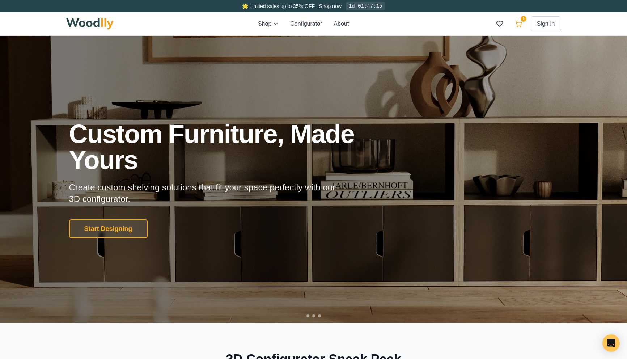
click at [519, 27] on icon at bounding box center [518, 23] width 7 height 7
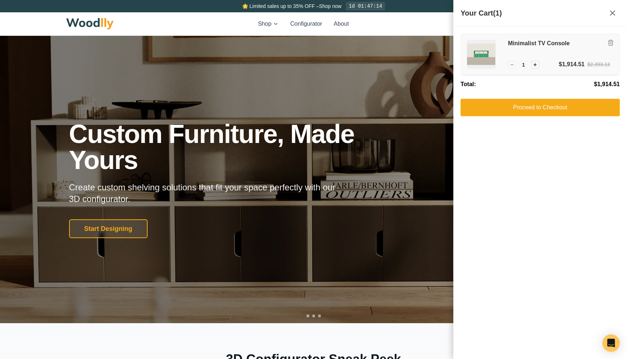
click at [534, 54] on div "Minimalist TV Console" at bounding box center [559, 50] width 102 height 20
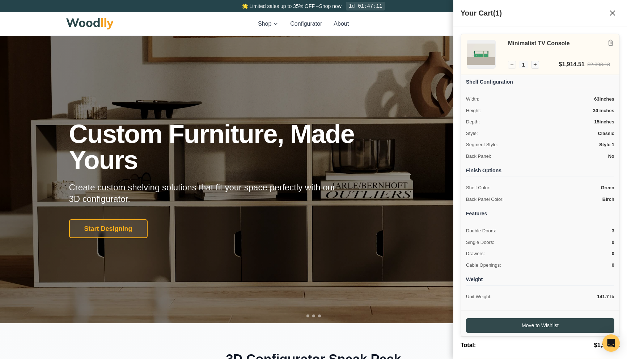
scroll to position [28, 0]
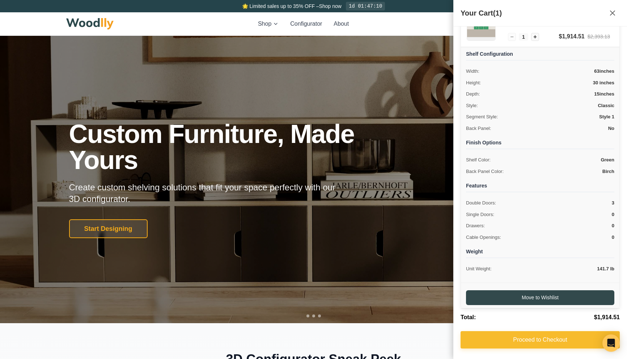
click at [503, 338] on button "Proceed to Checkout" at bounding box center [540, 339] width 159 height 17
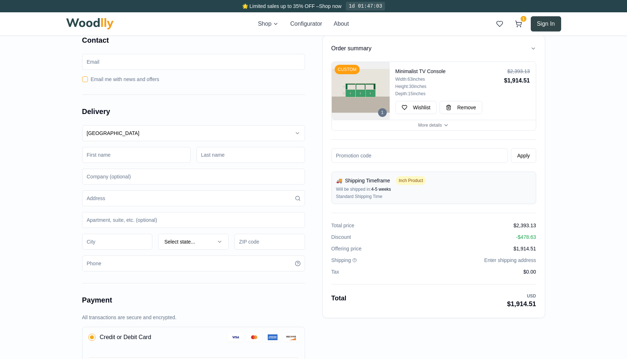
click at [548, 21] on button "Sign In" at bounding box center [546, 23] width 30 height 15
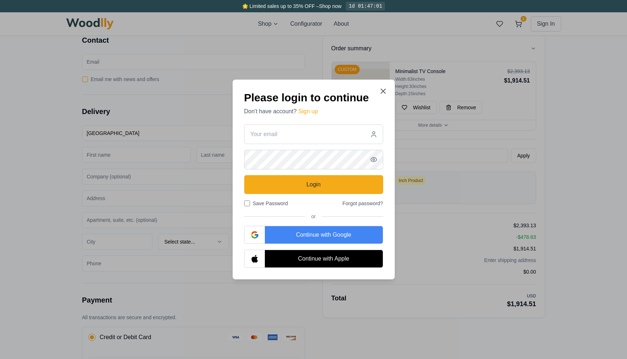
click at [300, 229] on div "Continue with Google" at bounding box center [324, 234] width 118 height 17
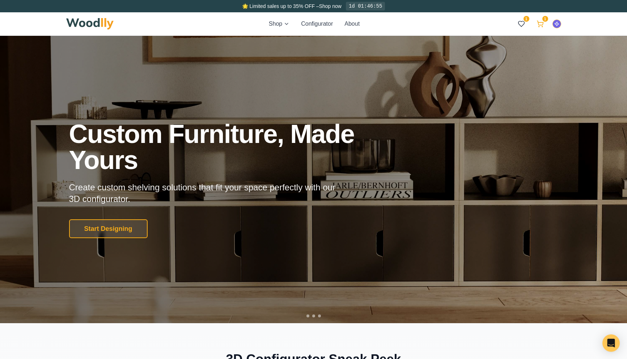
click at [541, 24] on icon at bounding box center [540, 23] width 7 height 7
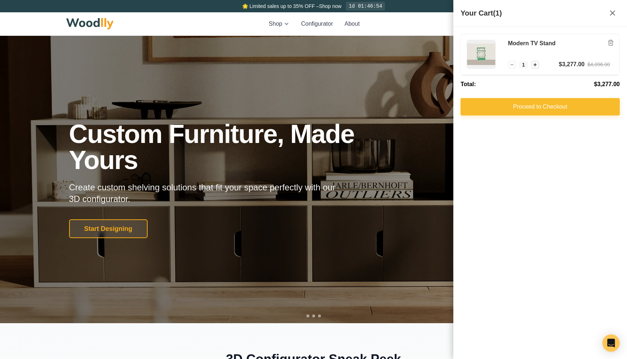
click at [518, 105] on button "Proceed to Checkout" at bounding box center [540, 106] width 159 height 17
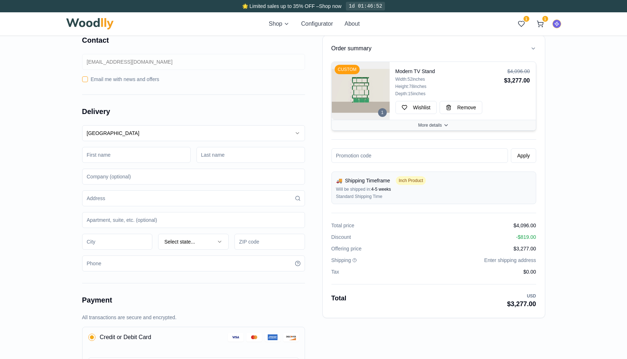
click at [454, 128] on button "More details" at bounding box center [434, 125] width 204 height 10
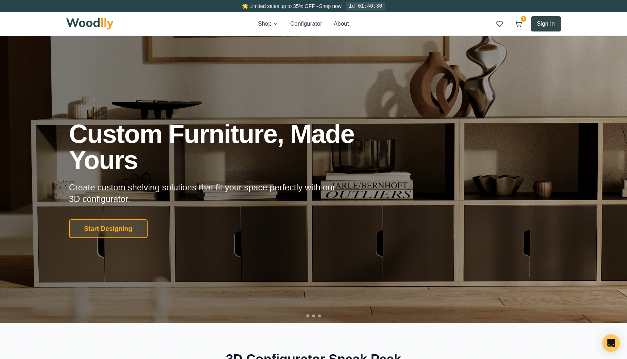
click at [542, 26] on button "Sign In" at bounding box center [546, 23] width 30 height 15
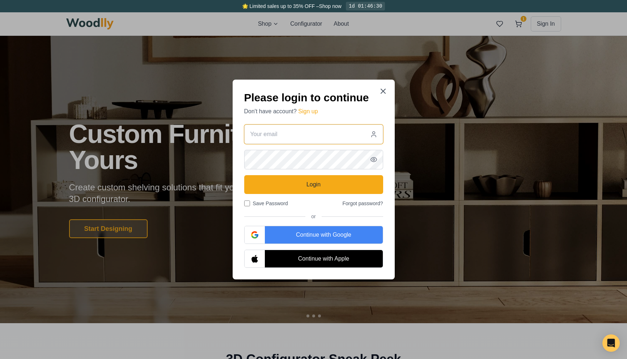
click at [280, 138] on input "email" at bounding box center [313, 134] width 139 height 20
type input "behnam@woodlly.com"
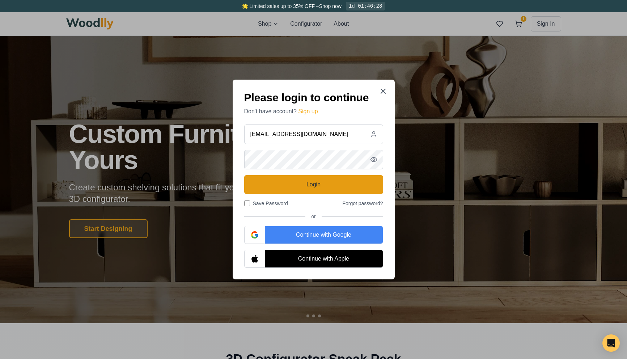
click at [301, 185] on button "Login" at bounding box center [313, 184] width 139 height 19
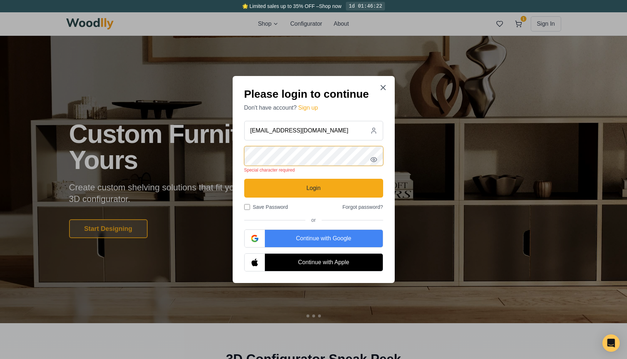
click at [203, 151] on div "Please login to continue Don't have account? Sign up behnam@woodlly.com Special…" at bounding box center [313, 179] width 627 height 359
click at [376, 162] on icon "button" at bounding box center [373, 159] width 7 height 7
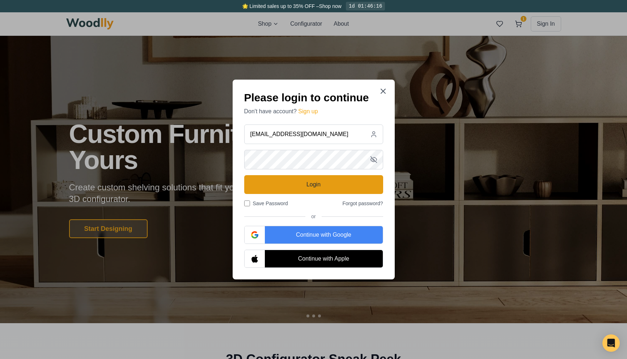
click at [302, 180] on button "Login" at bounding box center [313, 184] width 139 height 19
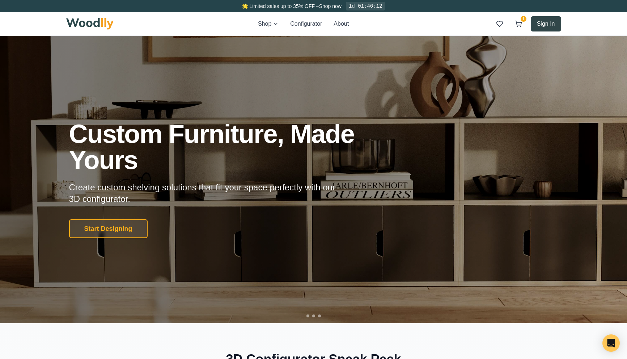
click at [548, 24] on button "Sign In" at bounding box center [546, 23] width 30 height 15
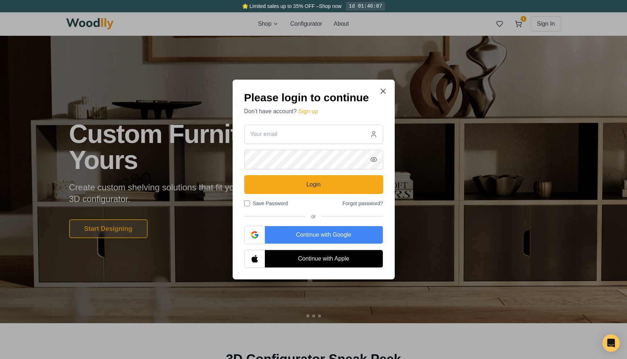
click at [279, 240] on div "Continue with Google" at bounding box center [324, 234] width 118 height 17
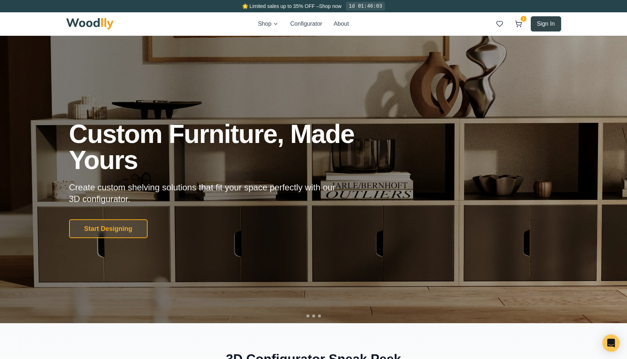
click at [535, 29] on button "Sign In" at bounding box center [546, 23] width 30 height 15
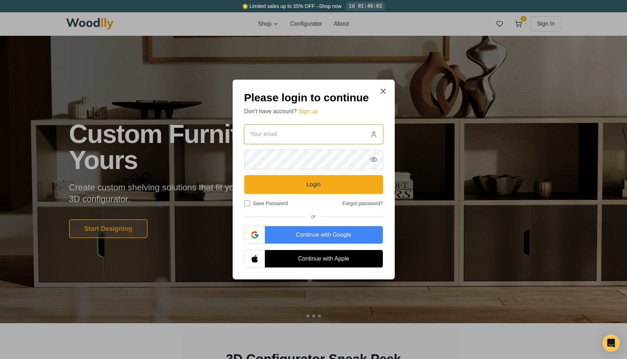
click at [278, 136] on input "email" at bounding box center [313, 134] width 139 height 20
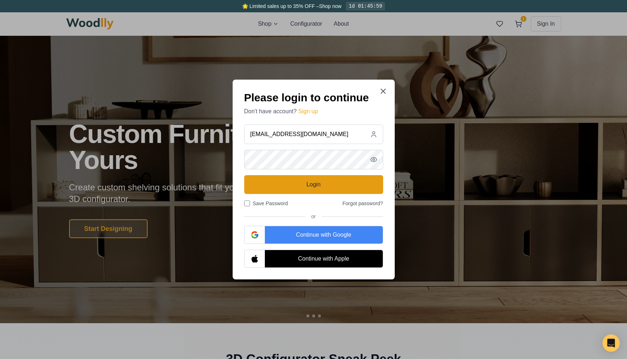
click at [301, 184] on button "Login" at bounding box center [313, 184] width 139 height 19
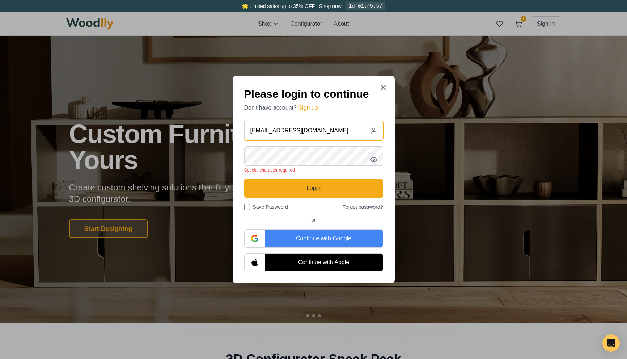
click at [364, 134] on input "behnamakhondii@gmail.com" at bounding box center [313, 131] width 139 height 20
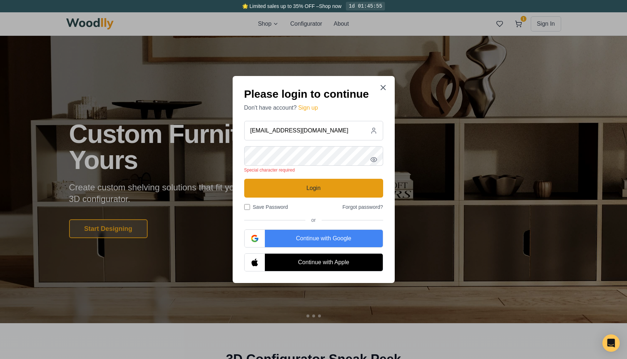
click at [313, 186] on button "Login" at bounding box center [313, 188] width 139 height 19
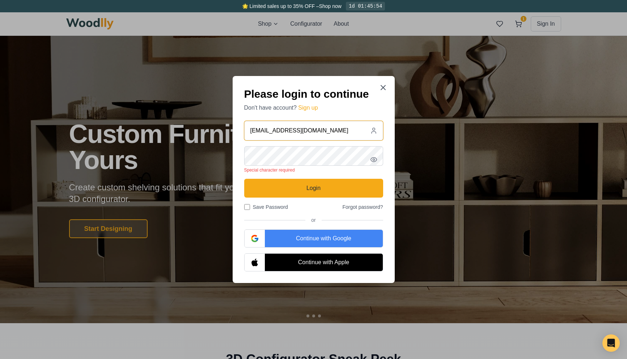
click at [345, 130] on input "[EMAIL_ADDRESS][DOMAIN_NAME]" at bounding box center [313, 131] width 139 height 20
type input "behnam@woodlly.com"
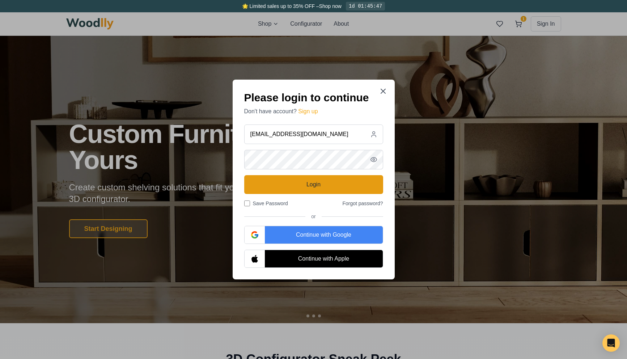
click at [328, 190] on button "Login" at bounding box center [313, 184] width 139 height 19
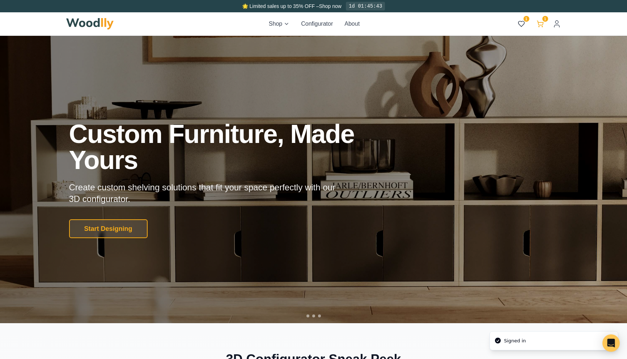
click at [540, 23] on icon at bounding box center [540, 23] width 7 height 7
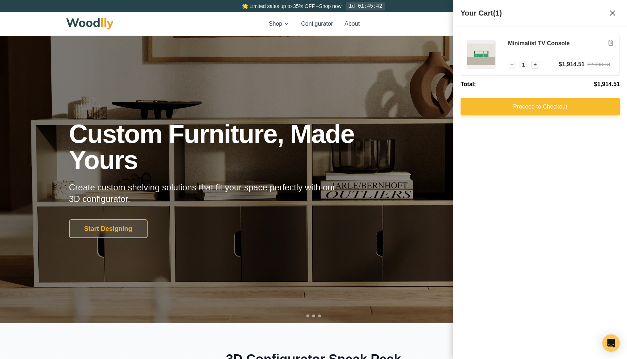
click at [515, 105] on button "Proceed to Checkout" at bounding box center [540, 106] width 159 height 17
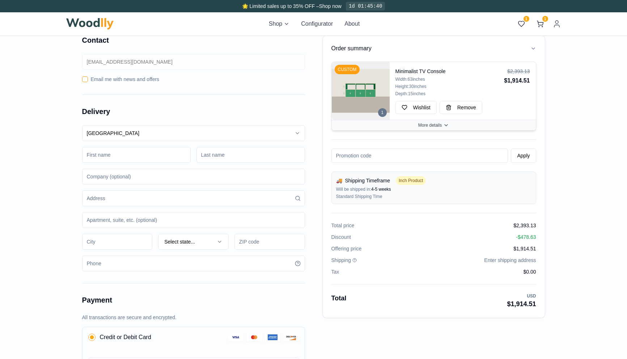
click at [442, 124] on span "More details" at bounding box center [430, 125] width 24 height 6
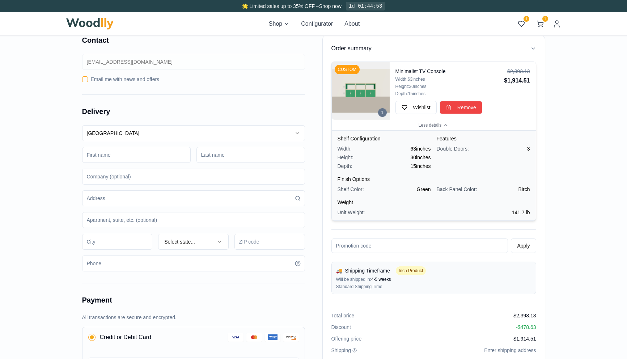
click at [471, 107] on span "Remove" at bounding box center [466, 107] width 19 height 7
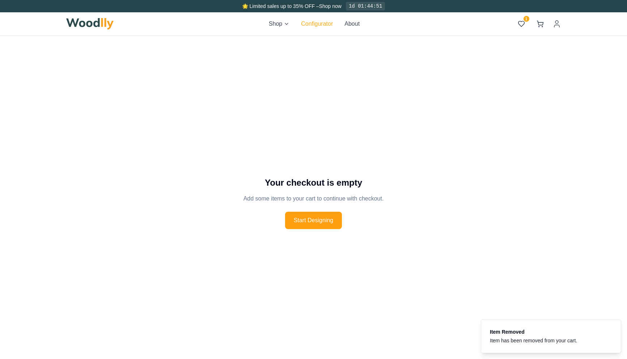
click at [315, 25] on button "Configurator" at bounding box center [317, 24] width 32 height 9
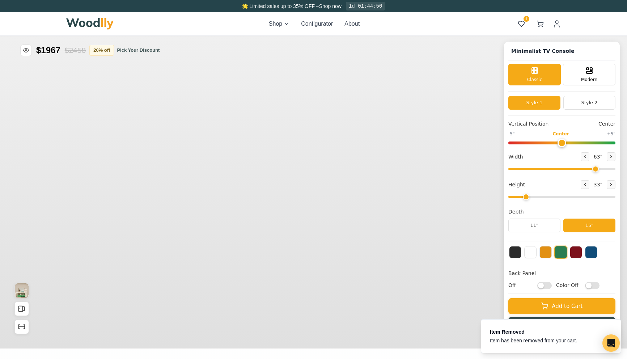
type input "63"
type input "2"
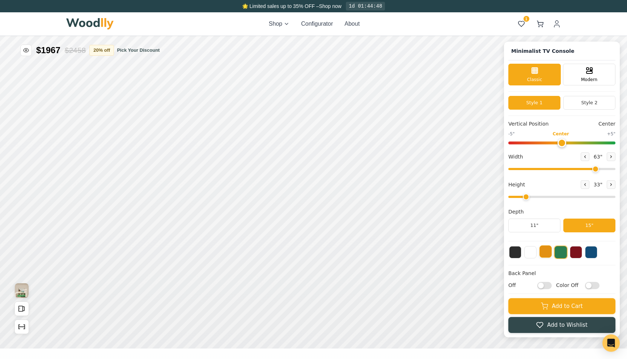
click at [547, 254] on button at bounding box center [546, 251] width 12 height 12
click at [611, 158] on icon at bounding box center [611, 157] width 4 height 4
drag, startPoint x: 598, startPoint y: 170, endPoint x: 618, endPoint y: 170, distance: 19.9
type input "72"
click at [616, 170] on input "range" at bounding box center [561, 169] width 107 height 2
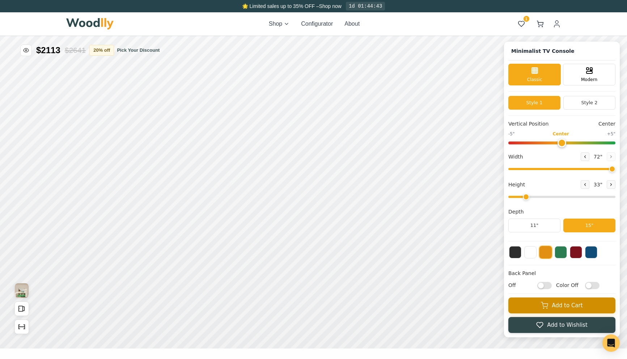
click at [544, 308] on icon at bounding box center [544, 305] width 7 height 7
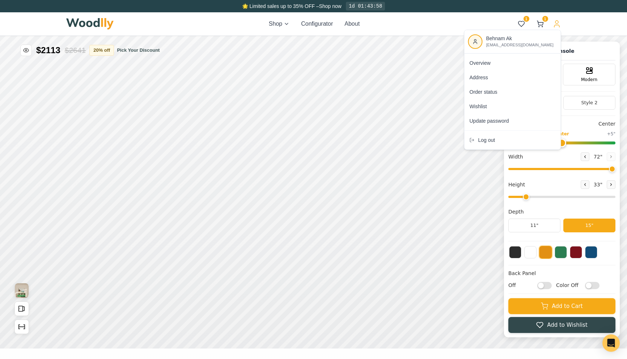
click at [494, 142] on span "Log out" at bounding box center [486, 139] width 17 height 7
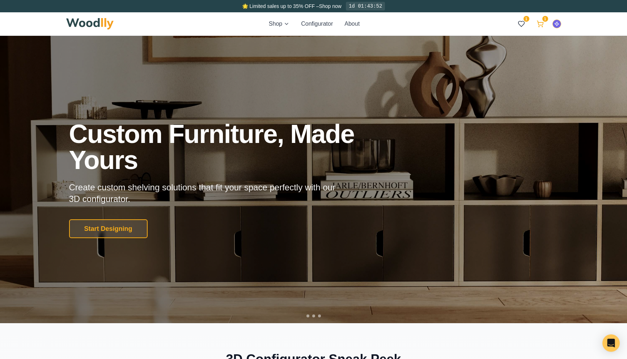
click at [543, 23] on icon at bounding box center [540, 23] width 6 height 4
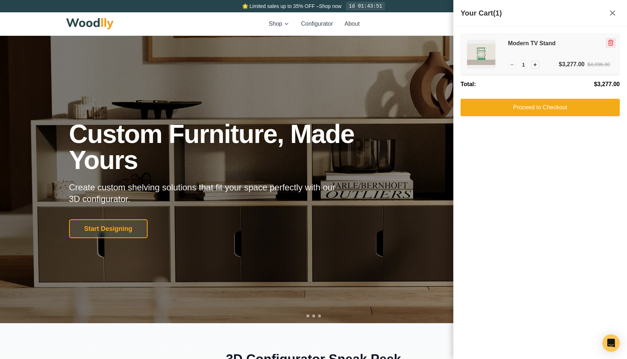
click at [608, 44] on icon "Remove item" at bounding box center [611, 42] width 7 height 7
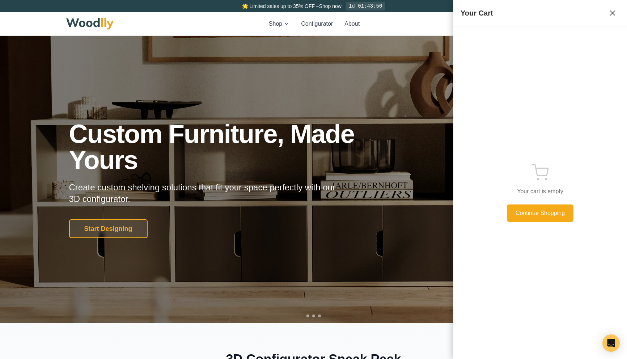
click at [415, 25] on div "Shop Configurator About 1 1" at bounding box center [313, 23] width 495 height 23
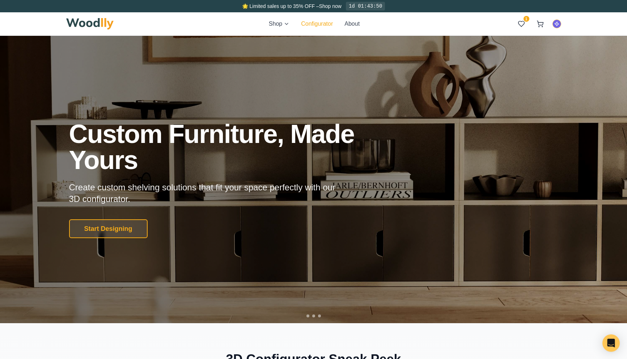
click at [328, 23] on button "Configurator" at bounding box center [317, 24] width 32 height 9
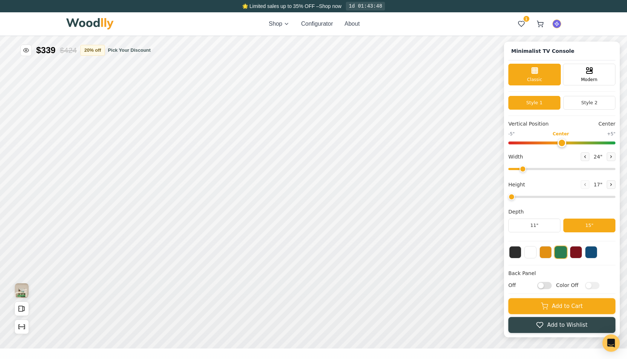
type input "63"
type input "2"
click at [549, 252] on button at bounding box center [546, 251] width 12 height 12
click at [613, 158] on icon at bounding box center [611, 157] width 4 height 4
type input "64"
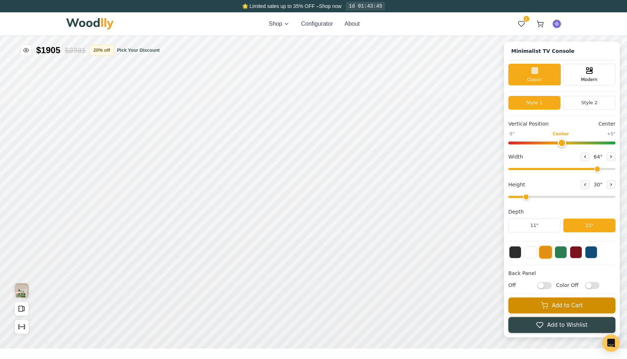
click at [552, 308] on button "Add to Cart" at bounding box center [561, 305] width 107 height 16
click at [544, 21] on span "1" at bounding box center [545, 19] width 6 height 6
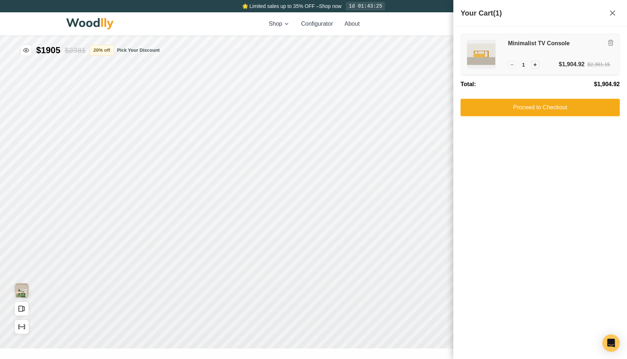
click at [524, 46] on h3 "Minimalist TV Console" at bounding box center [559, 44] width 102 height 8
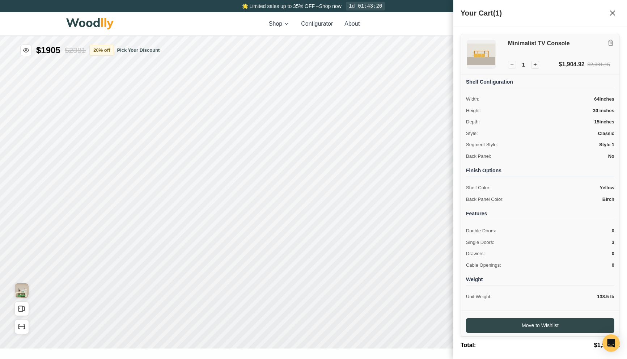
click at [520, 46] on h3 "Minimalist TV Console" at bounding box center [559, 44] width 102 height 8
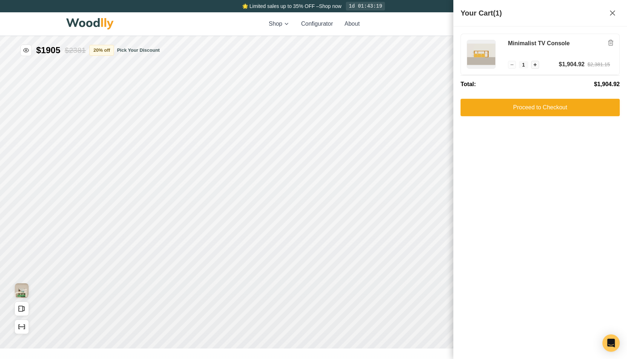
click at [449, 27] on div "Shop Configurator About 1 1 1 1" at bounding box center [313, 23] width 495 height 23
